Goal: Browse casually

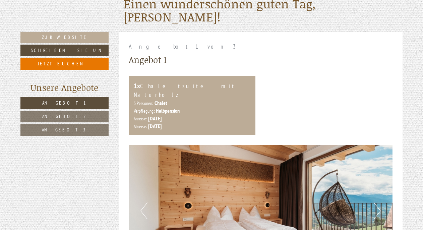
scroll to position [302, 0]
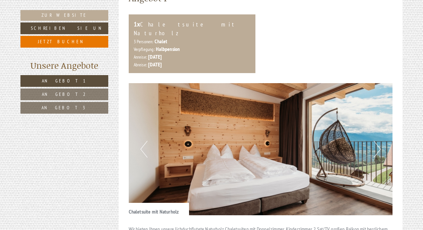
click at [371, 144] on img at bounding box center [261, 149] width 264 height 132
click at [380, 144] on button "Next" at bounding box center [377, 149] width 7 height 17
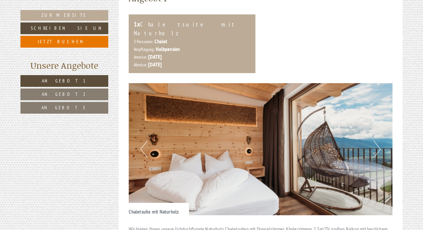
click at [379, 144] on button "Next" at bounding box center [377, 149] width 7 height 17
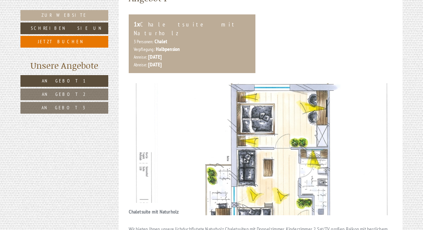
click at [379, 144] on button "Next" at bounding box center [377, 149] width 7 height 17
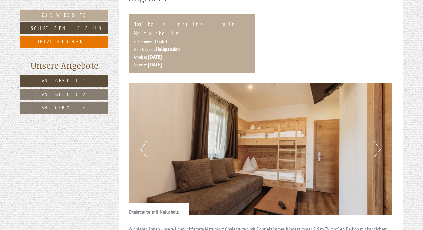
click at [379, 144] on button "Next" at bounding box center [377, 149] width 7 height 17
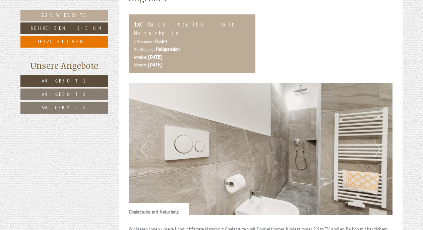
click at [379, 144] on button "Next" at bounding box center [377, 149] width 7 height 17
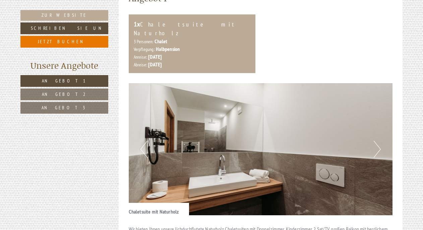
click at [379, 144] on button "Next" at bounding box center [377, 149] width 7 height 17
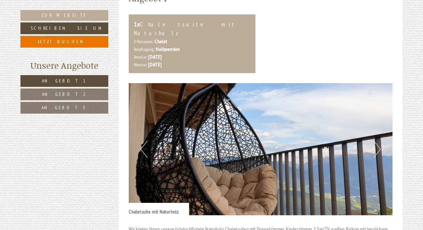
click at [379, 144] on button "Next" at bounding box center [377, 149] width 7 height 17
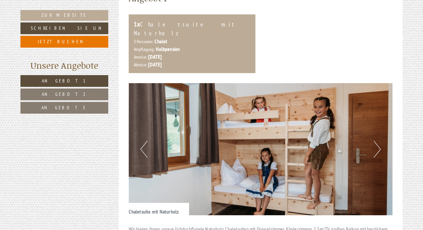
click at [379, 144] on button "Next" at bounding box center [377, 149] width 7 height 17
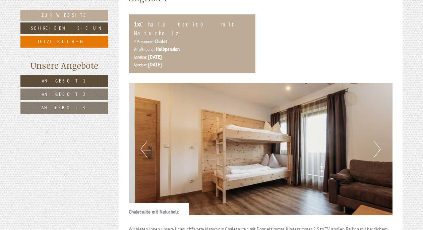
click at [379, 144] on button "Next" at bounding box center [377, 149] width 7 height 17
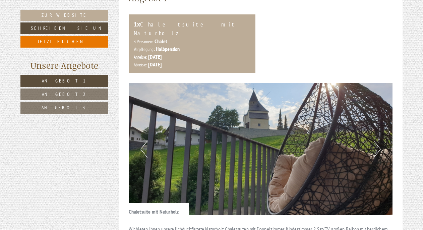
click at [379, 144] on button "Next" at bounding box center [377, 149] width 7 height 17
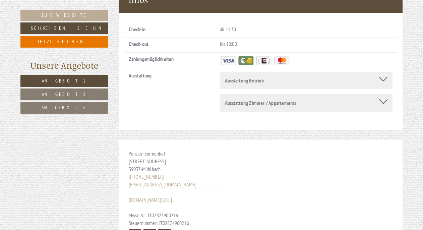
scroll to position [2500, 0]
